Goal: Task Accomplishment & Management: Manage account settings

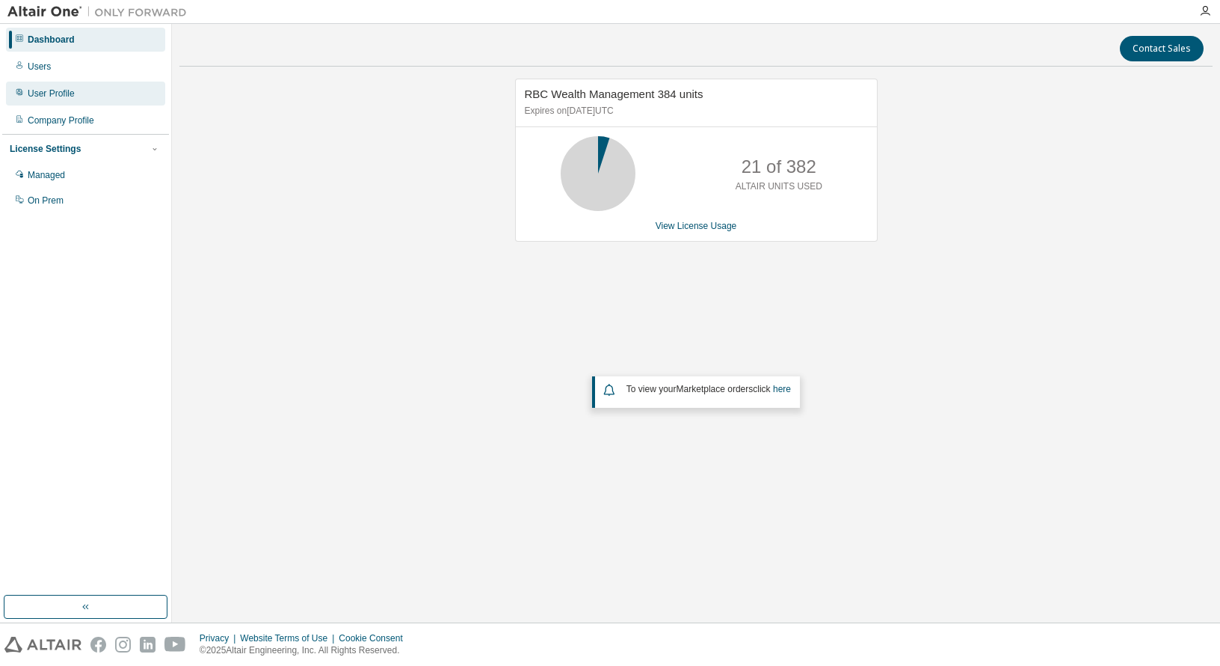
click at [37, 90] on div "User Profile" at bounding box center [51, 93] width 47 height 12
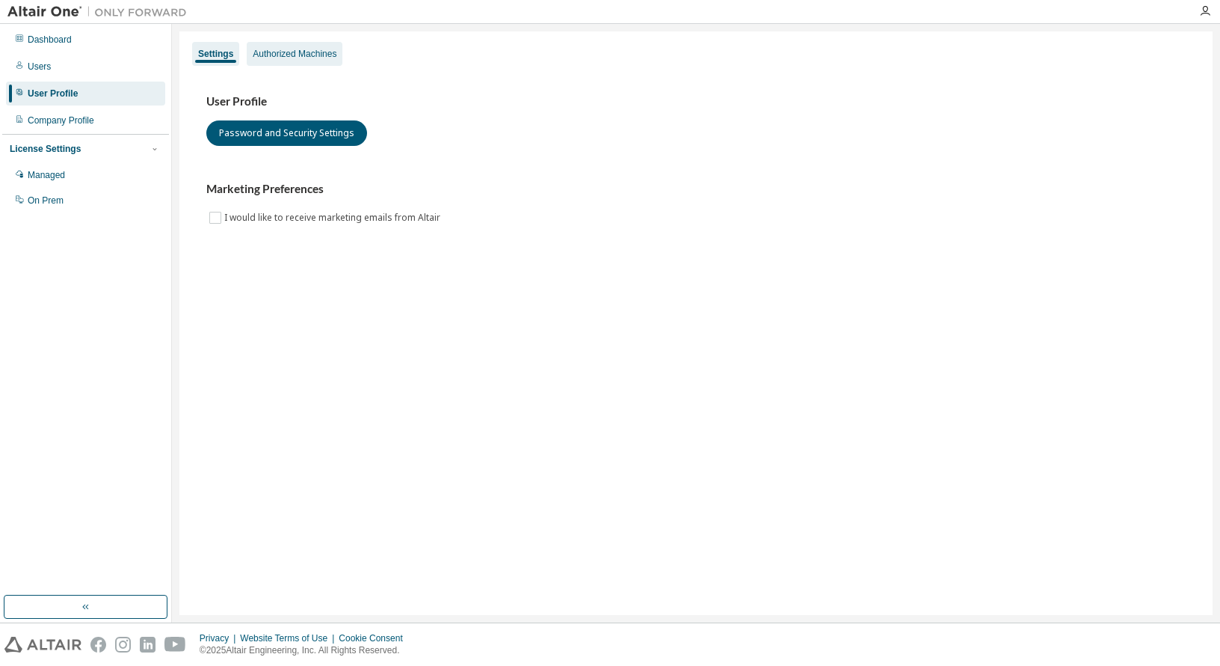
click at [323, 51] on div "Authorized Machines" at bounding box center [295, 54] width 84 height 12
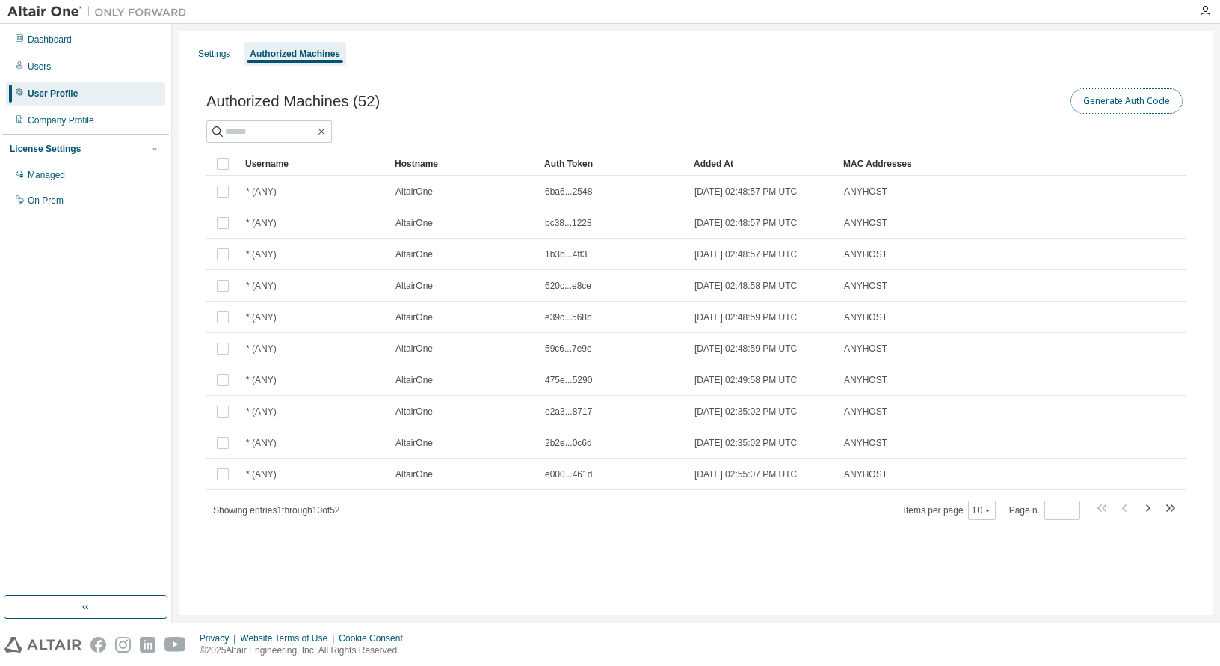
click at [1122, 97] on button "Generate Auth Code" at bounding box center [1127, 100] width 112 height 25
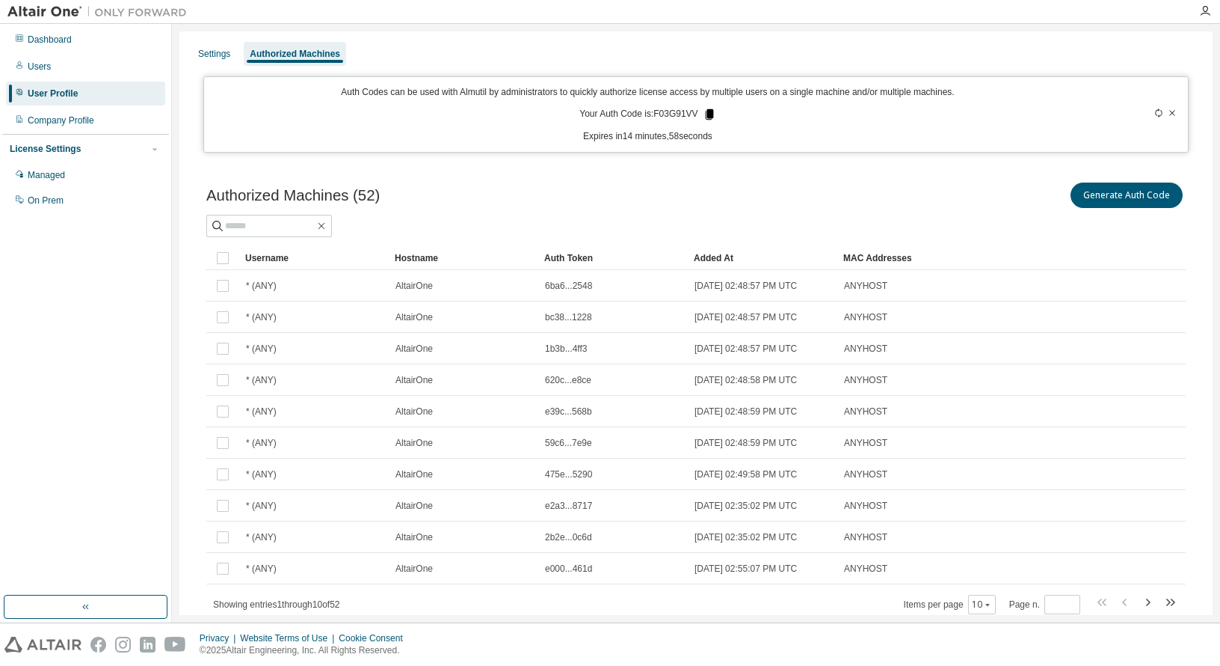
click at [708, 110] on icon at bounding box center [709, 114] width 8 height 10
click at [1205, 10] on icon "button" at bounding box center [1206, 11] width 12 height 12
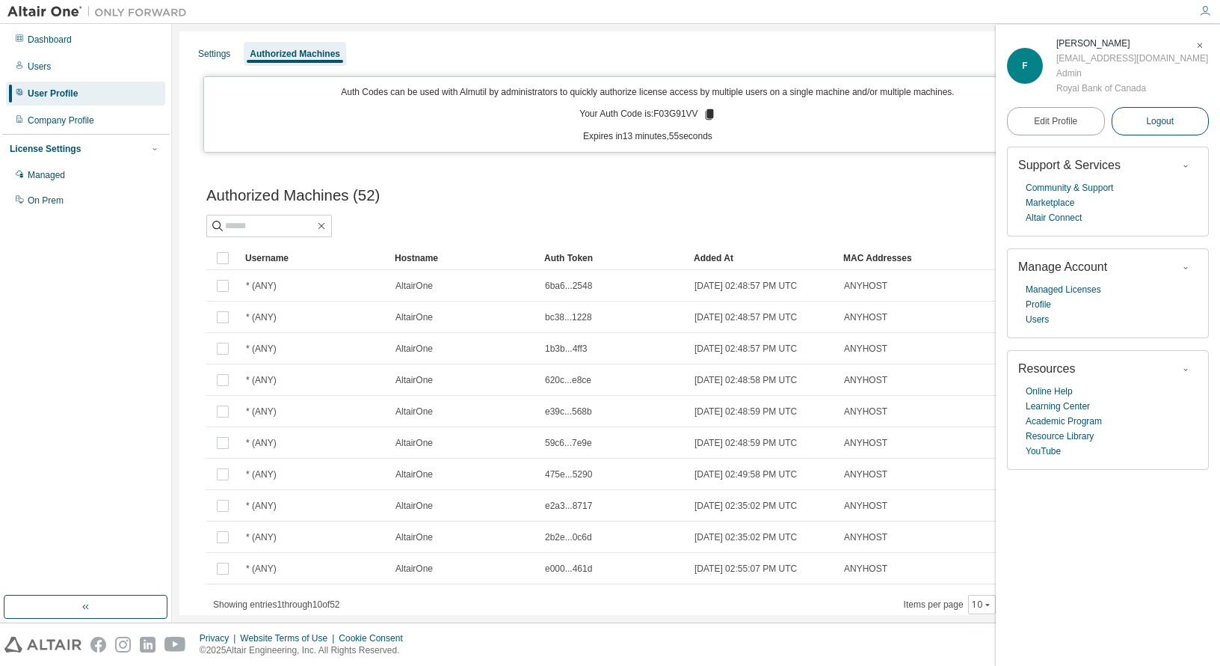
click at [1171, 114] on span "Logout" at bounding box center [1160, 121] width 28 height 15
